Goal: Task Accomplishment & Management: Use online tool/utility

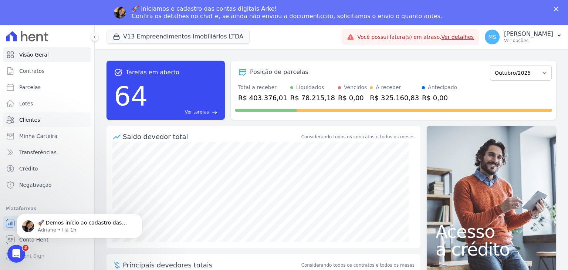
click at [30, 119] on span "Clientes" at bounding box center [29, 119] width 21 height 7
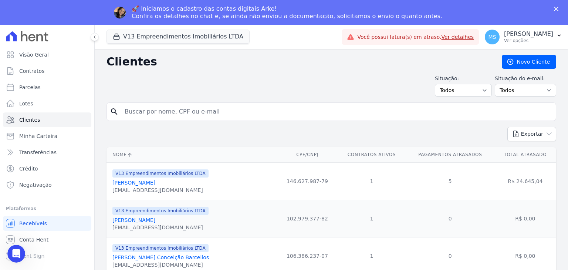
click at [157, 106] on input "search" at bounding box center [336, 111] width 432 height 15
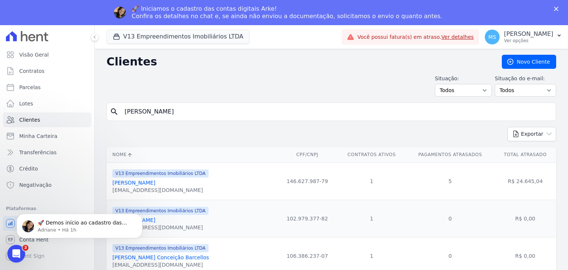
type input "[PERSON_NAME]"
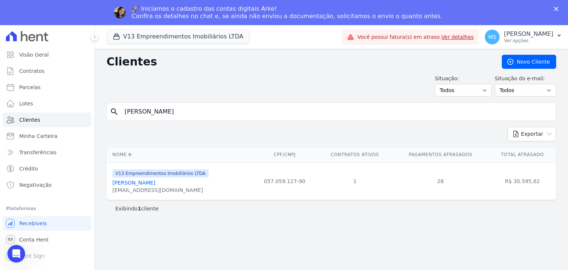
click at [155, 181] on link "[PERSON_NAME]" at bounding box center [133, 183] width 43 height 6
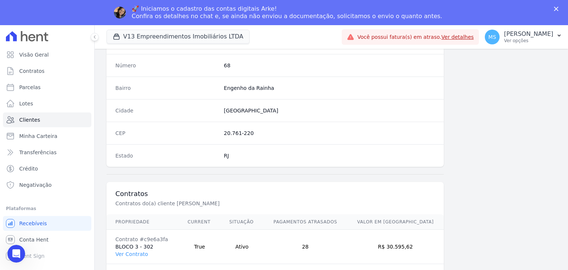
scroll to position [419, 0]
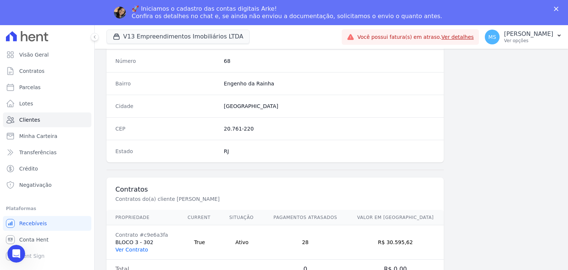
click at [133, 247] on link "Ver Contrato" at bounding box center [131, 249] width 33 height 6
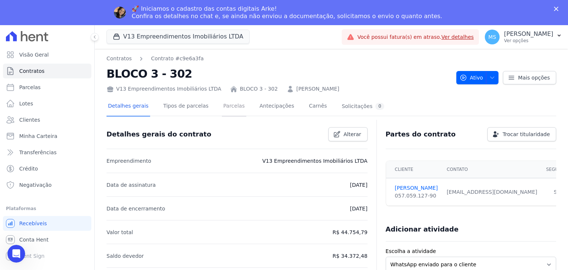
click at [229, 109] on link "Parcelas" at bounding box center [234, 107] width 24 height 20
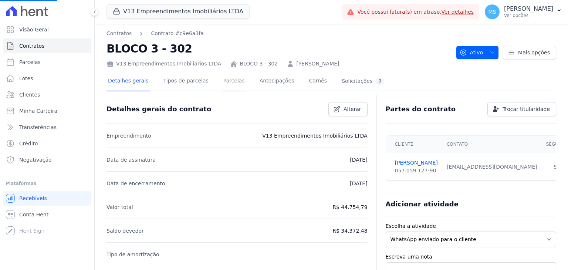
click at [229, 86] on link "Parcelas" at bounding box center [234, 82] width 24 height 20
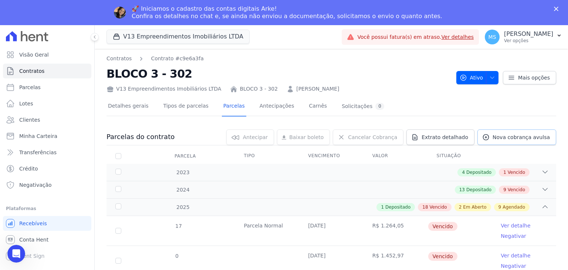
click at [497, 134] on span "Nova cobrança avulsa" at bounding box center [520, 136] width 57 height 7
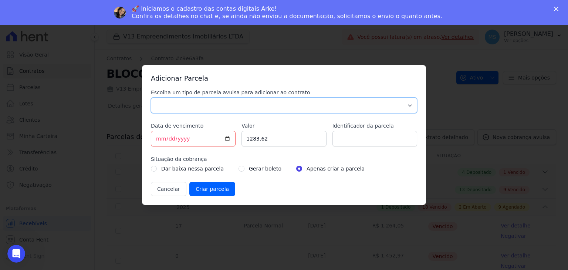
click at [186, 110] on select "Parcela Normal Sinal Caução Intercalada Chaves Pré Chaves Pós Chaves Taxas Quit…" at bounding box center [284, 106] width 266 height 16
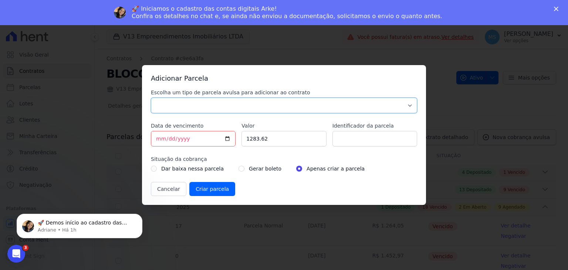
select select "others"
click at [151, 98] on select "Parcela Normal Sinal Caução Intercalada Chaves Pré Chaves Pós Chaves Taxas Quit…" at bounding box center [284, 106] width 266 height 16
click at [158, 137] on input "[DATE]" at bounding box center [193, 139] width 85 height 16
drag, startPoint x: 252, startPoint y: 142, endPoint x: 231, endPoint y: 141, distance: 20.7
click at [231, 141] on div "Escolha um tipo de parcela avulsa para adicionar ao contrato Parcela Normal Sin…" at bounding box center [284, 142] width 266 height 107
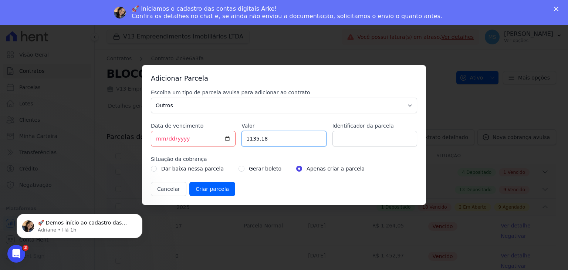
type input "1135.18"
type input "BOLETO AVULSO - ACORDO"
click at [238, 172] on div "Gerar boleto" at bounding box center [259, 168] width 43 height 9
click at [238, 168] on input "radio" at bounding box center [241, 169] width 6 height 6
radio input "true"
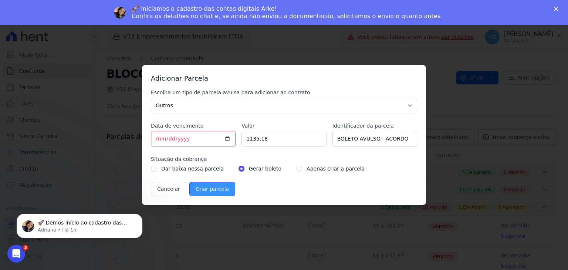
click at [209, 195] on input "Criar parcela" at bounding box center [212, 189] width 46 height 14
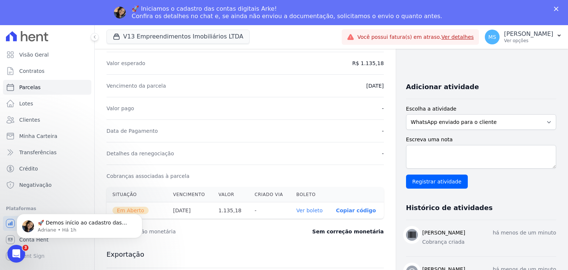
scroll to position [185, 0]
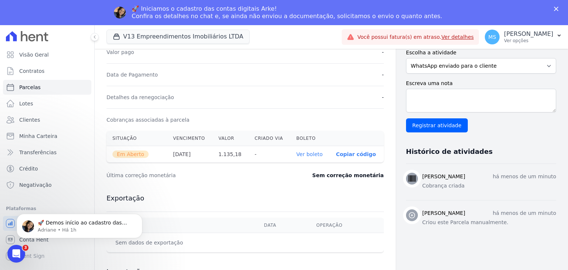
click at [315, 153] on link "Ver boleto" at bounding box center [309, 154] width 26 height 6
click at [31, 119] on span "Clientes" at bounding box center [29, 119] width 21 height 7
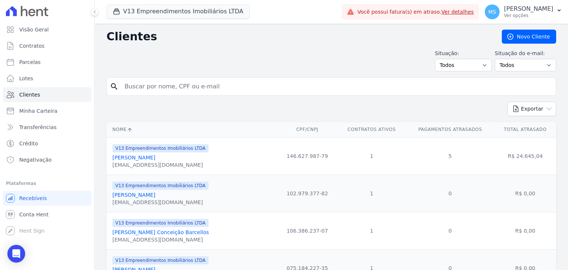
click at [149, 91] on input "search" at bounding box center [336, 86] width 432 height 15
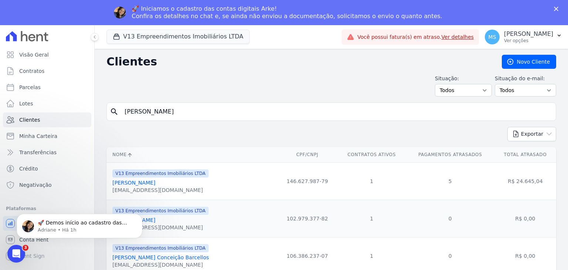
type input "[PERSON_NAME]"
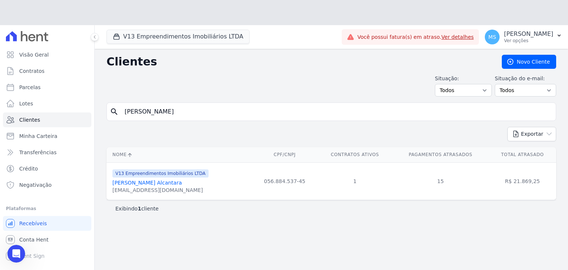
click at [157, 158] on table "Nome CPF/CNPJ Contratos Ativos Pagamentos Atrasados Total Atrasado V13 Empreend…" at bounding box center [330, 173] width 449 height 52
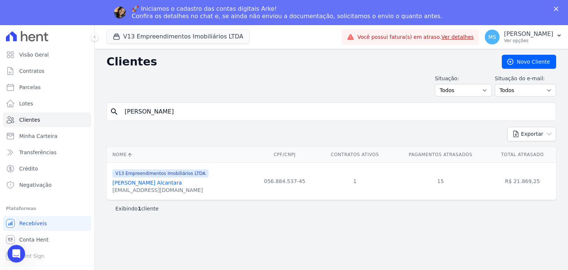
click at [557, 11] on polygon "Fechar" at bounding box center [556, 9] width 4 height 4
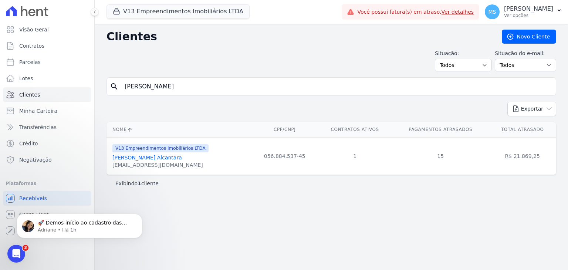
click at [143, 161] on div "[EMAIL_ADDRESS][DOMAIN_NAME]" at bounding box center [160, 164] width 96 height 7
click at [142, 158] on link "[PERSON_NAME] Alcantara" at bounding box center [146, 157] width 69 height 6
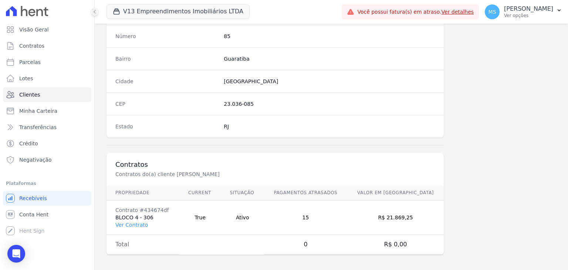
scroll to position [419, 0]
click at [135, 221] on link "Ver Contrato" at bounding box center [131, 224] width 33 height 6
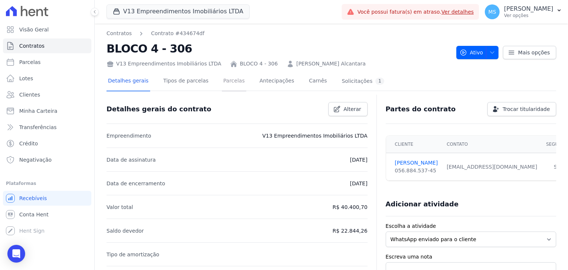
click at [229, 86] on link "Parcelas" at bounding box center [234, 82] width 24 height 20
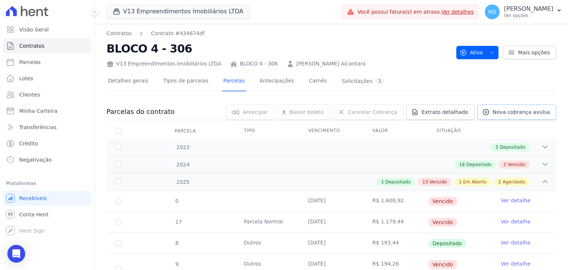
click at [530, 112] on span "Nova cobrança avulsa" at bounding box center [520, 111] width 57 height 7
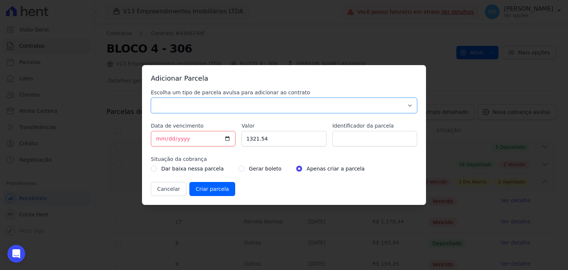
click at [180, 103] on select "Parcela Normal Sinal Caução Intercalada Chaves Pré Chaves Pós Chaves Taxas Quit…" at bounding box center [284, 106] width 266 height 16
select select "others"
click at [151, 98] on select "Parcela Normal Sinal Caução Intercalada Chaves Pré Chaves Pós Chaves Taxas Quit…" at bounding box center [284, 106] width 266 height 16
click at [157, 138] on input "[DATE]" at bounding box center [193, 139] width 85 height 16
drag, startPoint x: 266, startPoint y: 145, endPoint x: 233, endPoint y: 147, distance: 32.9
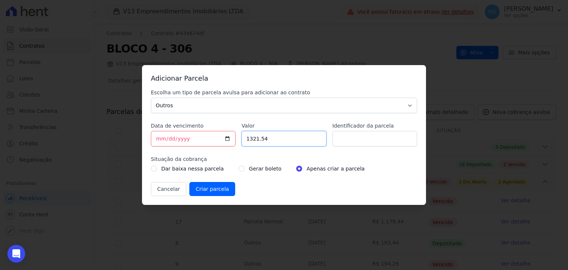
click at [233, 147] on div "Escolha um tipo de parcela avulsa para adicionar ao contrato Parcela Normal Sin…" at bounding box center [284, 142] width 266 height 107
type input "5000.00"
drag, startPoint x: 236, startPoint y: 170, endPoint x: 291, endPoint y: 151, distance: 58.0
click at [238, 170] on div "Gerar boleto" at bounding box center [259, 168] width 43 height 9
click at [239, 167] on div "Gerar boleto" at bounding box center [259, 168] width 43 height 9
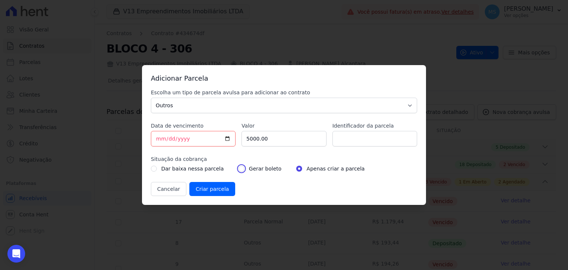
click at [238, 168] on input "radio" at bounding box center [241, 169] width 6 height 6
radio input "true"
click at [363, 138] on input "Identificador da parcela" at bounding box center [374, 139] width 85 height 16
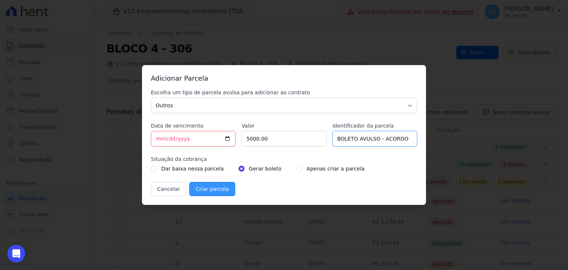
type input "BOLETO AVULSO - ACORDO"
click at [195, 189] on input "Criar parcela" at bounding box center [212, 189] width 46 height 14
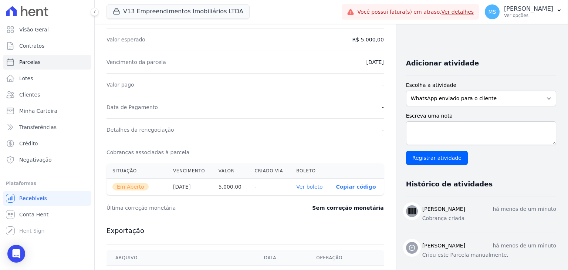
scroll to position [222, 0]
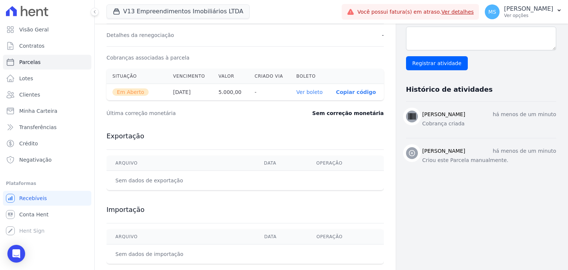
click at [304, 89] on link "Ver boleto" at bounding box center [309, 92] width 26 height 6
